Goal: Task Accomplishment & Management: Manage account settings

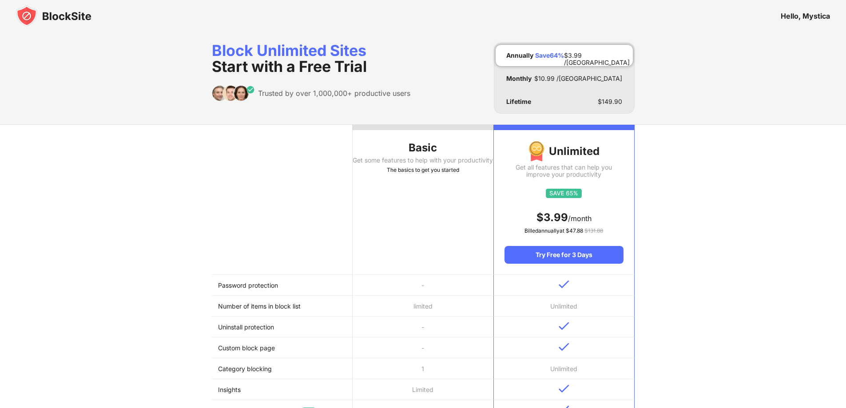
click at [65, 12] on img at bounding box center [54, 15] width 76 height 21
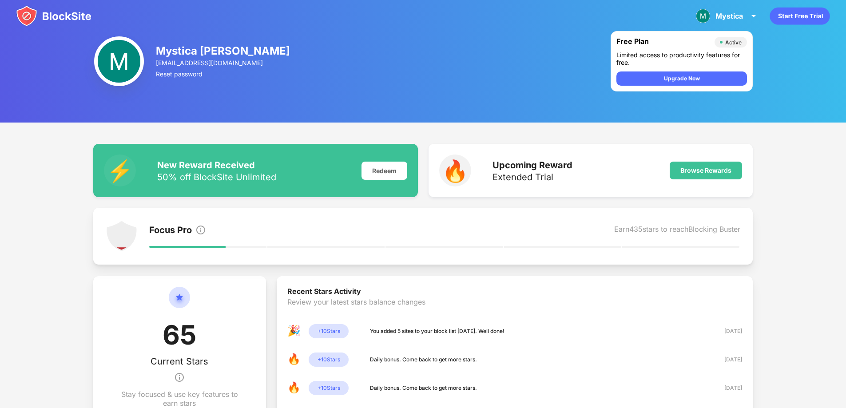
click at [733, 16] on div "Mystica" at bounding box center [730, 16] width 28 height 9
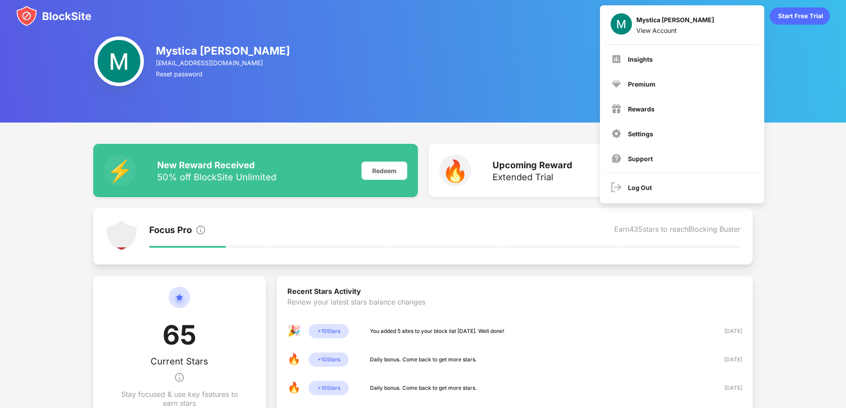
click at [655, 31] on div "View Account" at bounding box center [676, 31] width 78 height 8
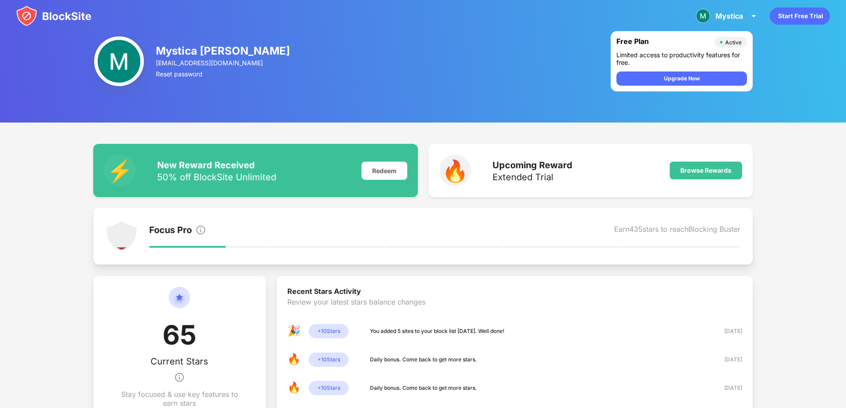
click at [136, 67] on img at bounding box center [119, 61] width 50 height 50
click at [182, 51] on div "Mystica Terrance" at bounding box center [223, 50] width 135 height 13
click at [79, 15] on img at bounding box center [54, 15] width 76 height 21
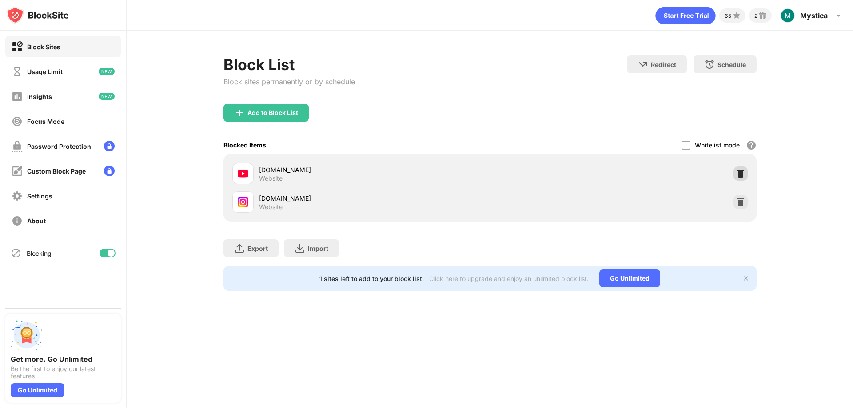
click at [741, 175] on img at bounding box center [740, 173] width 9 height 9
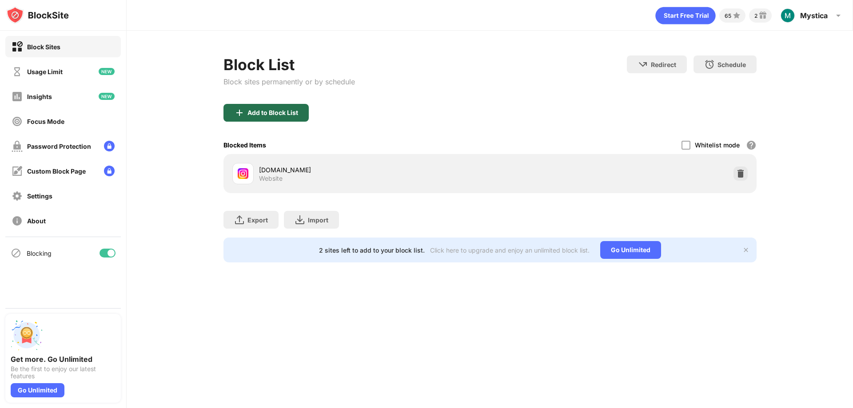
click at [267, 116] on div "Add to Block List" at bounding box center [272, 112] width 51 height 7
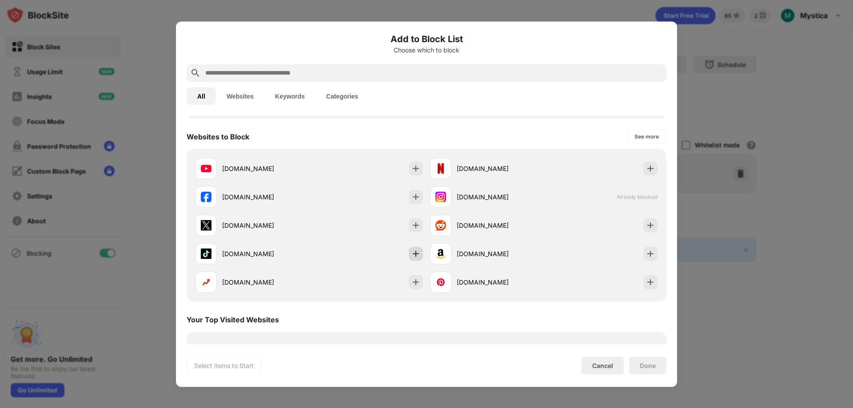
scroll to position [119, 0]
click at [646, 228] on img at bounding box center [650, 224] width 9 height 9
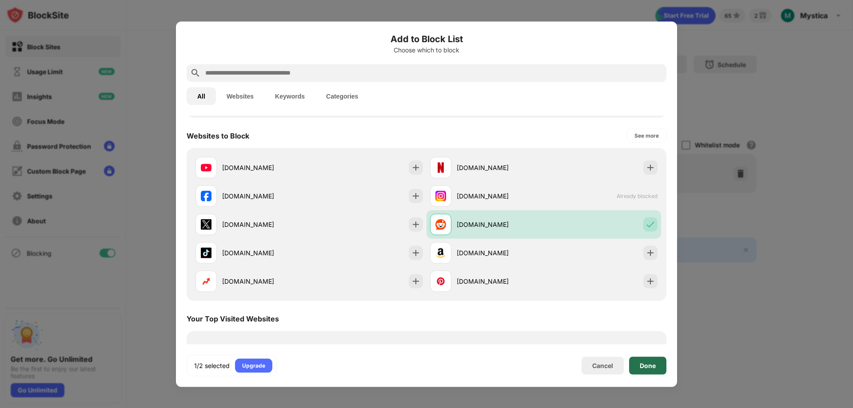
click at [647, 360] on div "Done" at bounding box center [647, 366] width 37 height 18
